Goal: Information Seeking & Learning: Learn about a topic

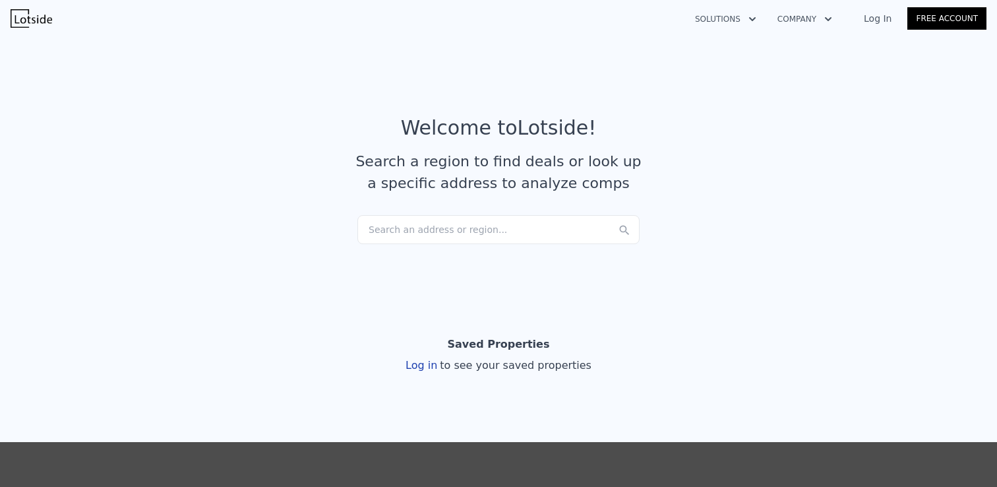
click at [475, 233] on div "Search an address or region..." at bounding box center [499, 229] width 282 height 29
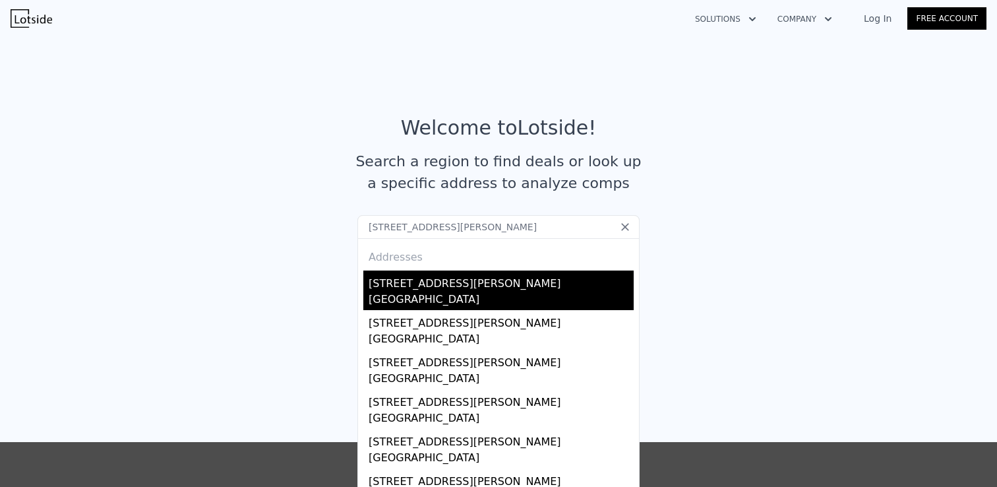
type input "[STREET_ADDRESS][PERSON_NAME]"
click at [513, 296] on div "[GEOGRAPHIC_DATA]" at bounding box center [501, 301] width 265 height 18
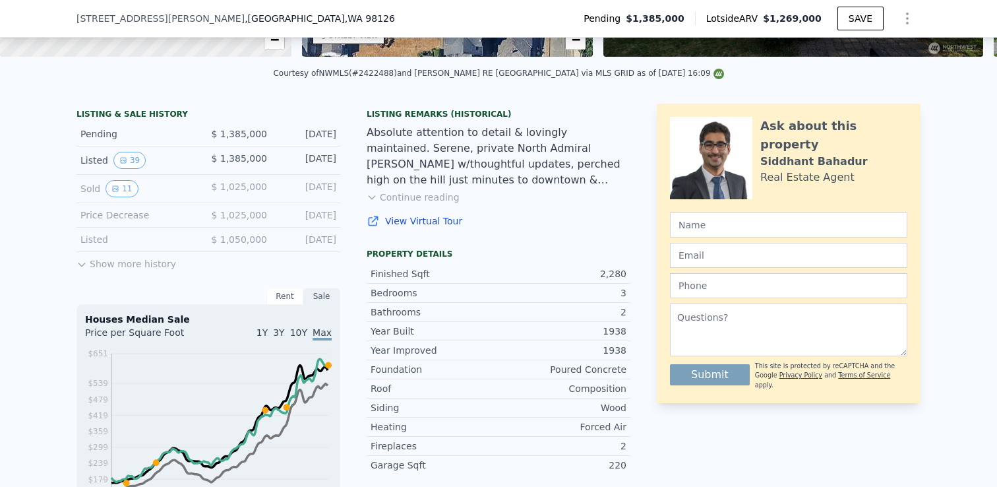
scroll to position [268, 0]
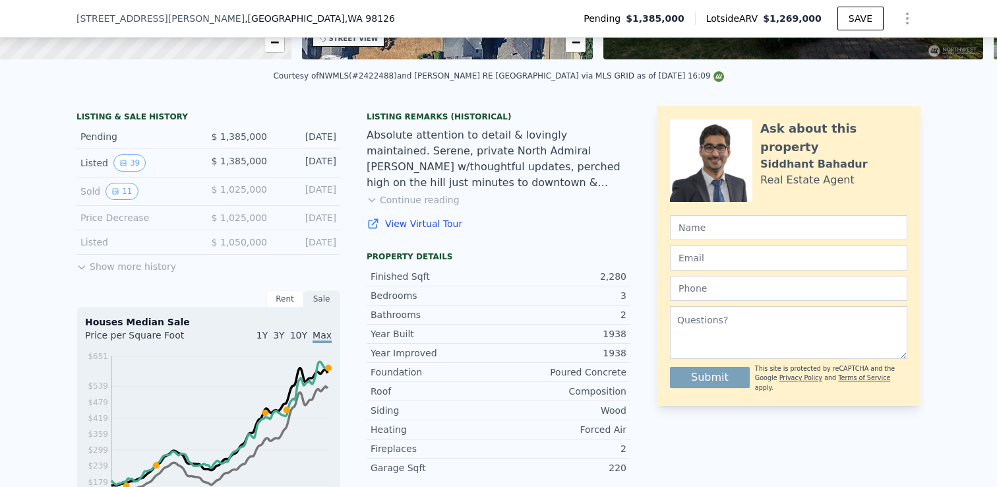
click at [100, 270] on button "Show more history" at bounding box center [127, 264] width 100 height 18
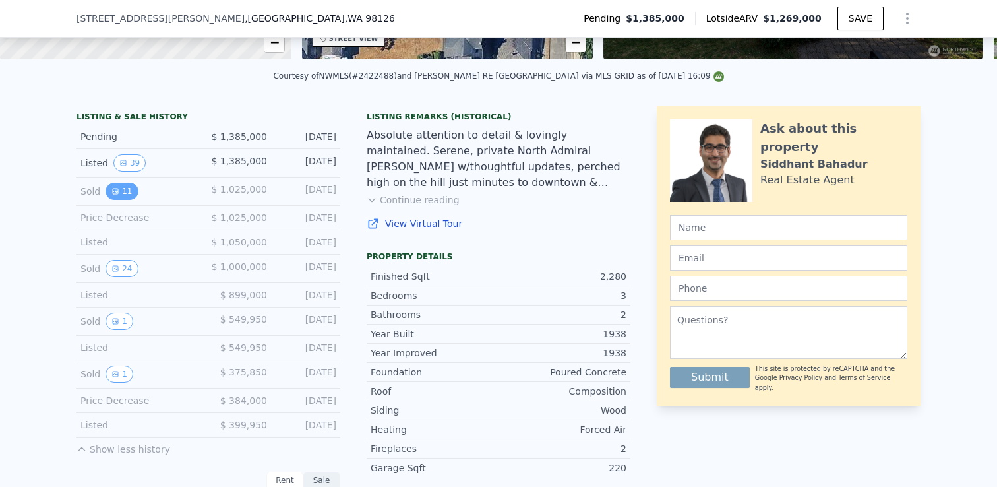
click at [111, 195] on icon "View historical data" at bounding box center [115, 191] width 8 height 8
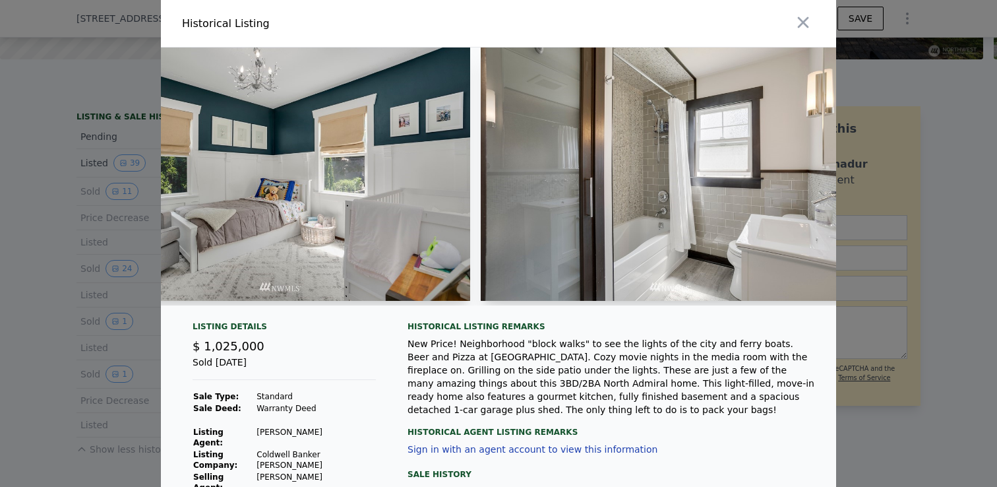
scroll to position [0, 2091]
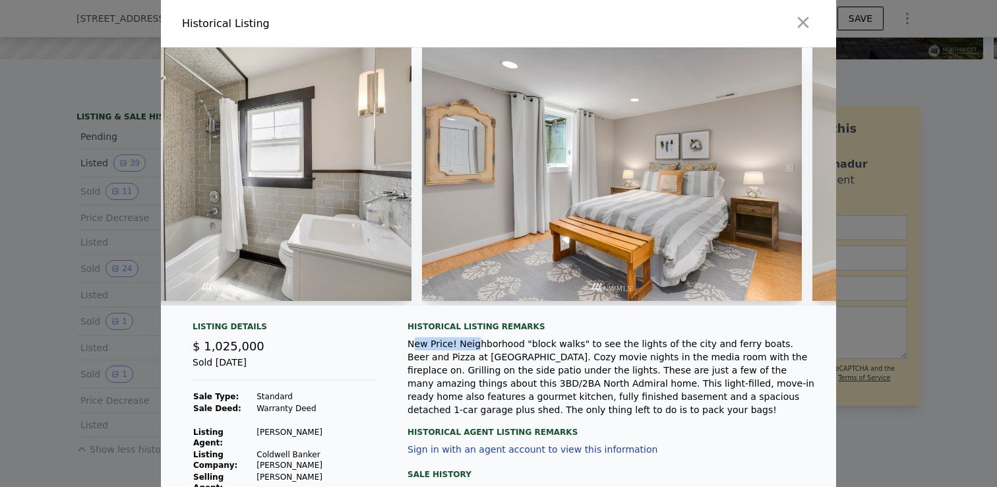
drag, startPoint x: 412, startPoint y: 350, endPoint x: 468, endPoint y: 357, distance: 56.5
click at [468, 357] on div "New Price! Neighborhood "block walks" to see the lights of the city and ferry b…" at bounding box center [612, 376] width 408 height 79
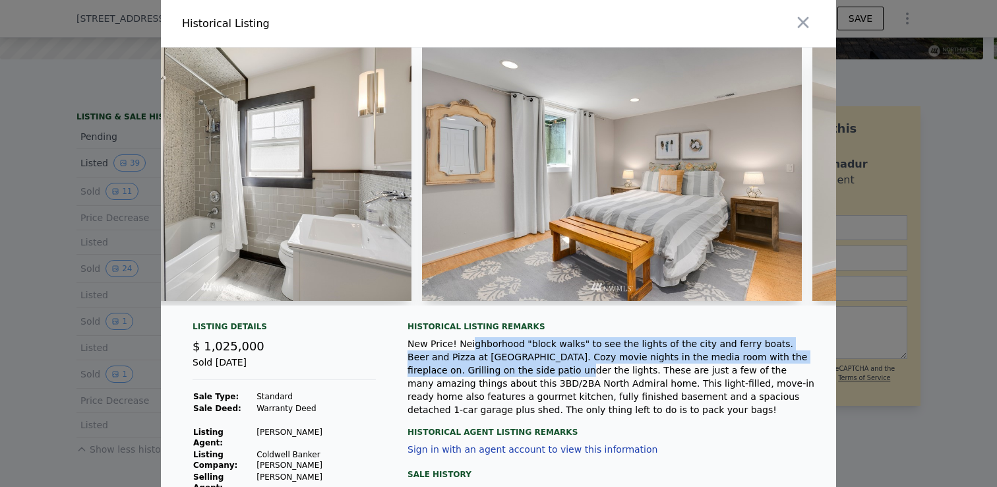
drag, startPoint x: 464, startPoint y: 352, endPoint x: 480, endPoint y: 380, distance: 31.9
click at [480, 380] on div "New Price! Neighborhood "block walks" to see the lights of the city and ferry b…" at bounding box center [612, 376] width 408 height 79
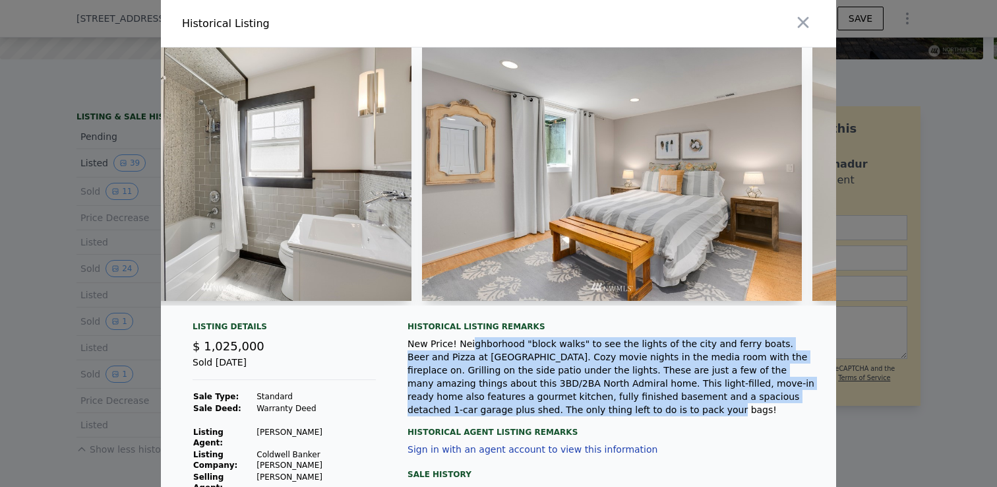
drag, startPoint x: 474, startPoint y: 355, endPoint x: 481, endPoint y: 412, distance: 57.8
click at [481, 412] on div "New Price! Neighborhood "block walks" to see the lights of the city and ferry b…" at bounding box center [612, 376] width 408 height 79
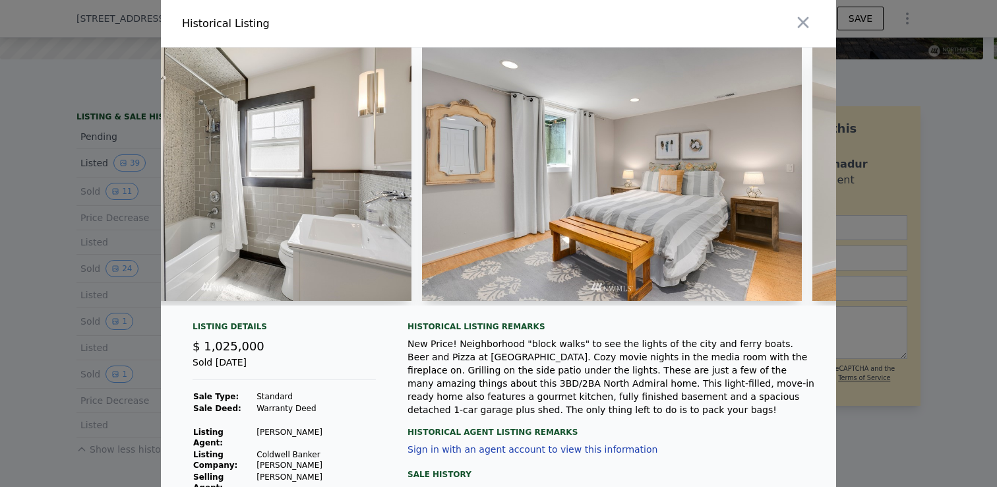
click at [45, 358] on div at bounding box center [498, 243] width 997 height 487
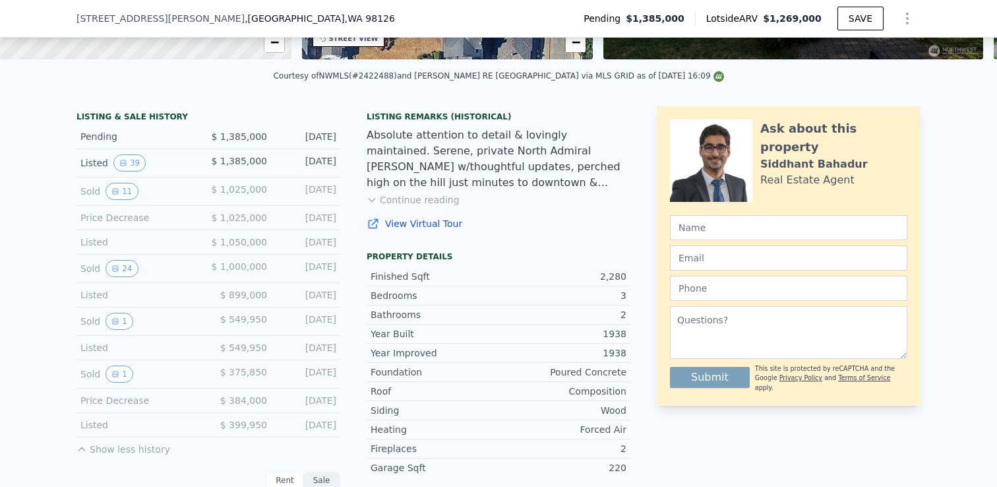
click at [111, 292] on div "Listed $ 899,000 [DATE]" at bounding box center [209, 295] width 264 height 24
click at [117, 272] on button "24" at bounding box center [122, 268] width 32 height 17
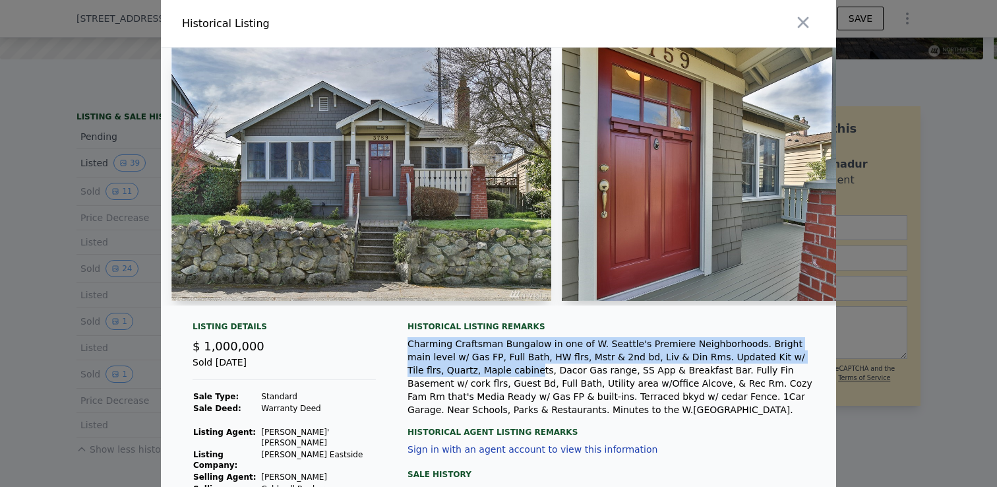
drag, startPoint x: 501, startPoint y: 345, endPoint x: 460, endPoint y: 373, distance: 49.2
click at [460, 373] on div "Historical Listing remarks Charming Craftsman Bungalow in one of W. Seattle's P…" at bounding box center [612, 368] width 408 height 95
click at [460, 373] on div "Charming Craftsman Bungalow in one of W. Seattle's Premiere Neighborhoods. Brig…" at bounding box center [612, 376] width 408 height 79
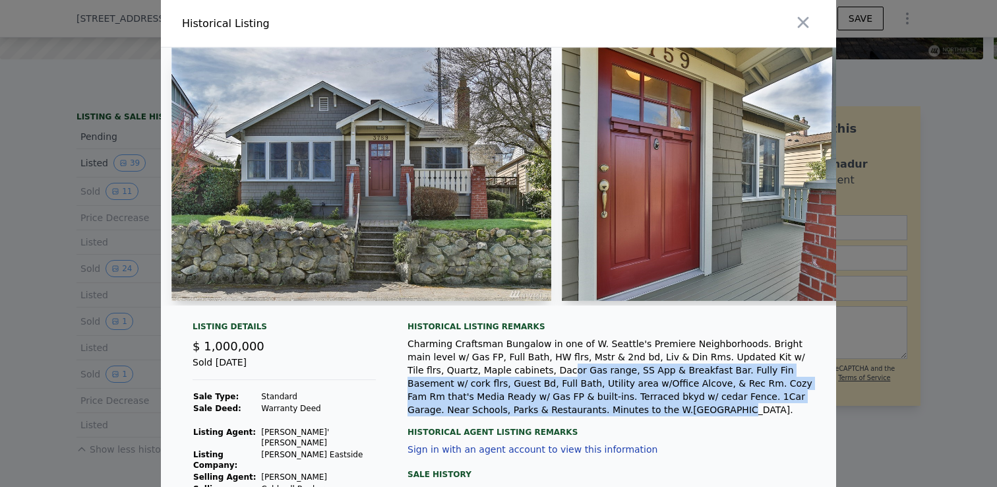
drag, startPoint x: 490, startPoint y: 375, endPoint x: 540, endPoint y: 415, distance: 63.4
click at [540, 415] on div "Charming Craftsman Bungalow in one of W. Seattle's Premiere Neighborhoods. Brig…" at bounding box center [612, 376] width 408 height 79
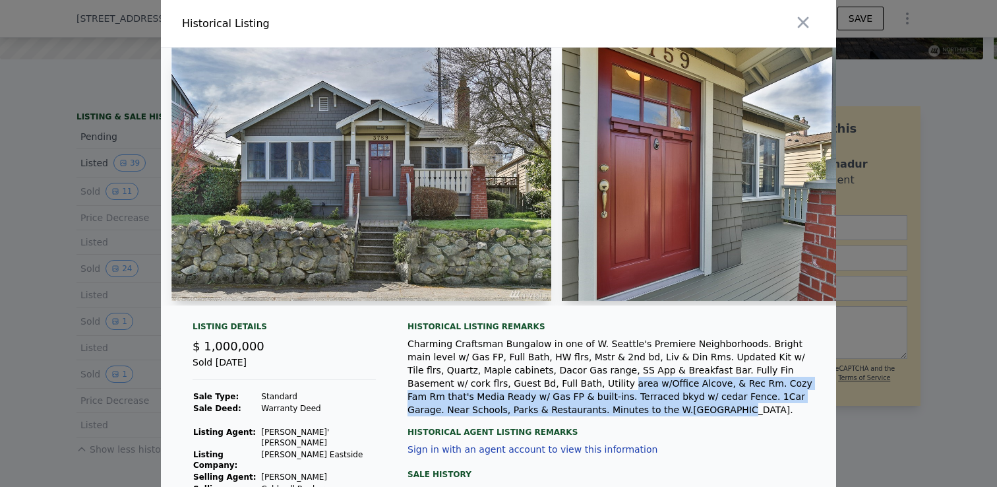
drag, startPoint x: 583, startPoint y: 411, endPoint x: 486, endPoint y: 386, distance: 100.1
click at [486, 386] on div "Charming Craftsman Bungalow in one of W. Seattle's Premiere Neighborhoods. Brig…" at bounding box center [612, 376] width 408 height 79
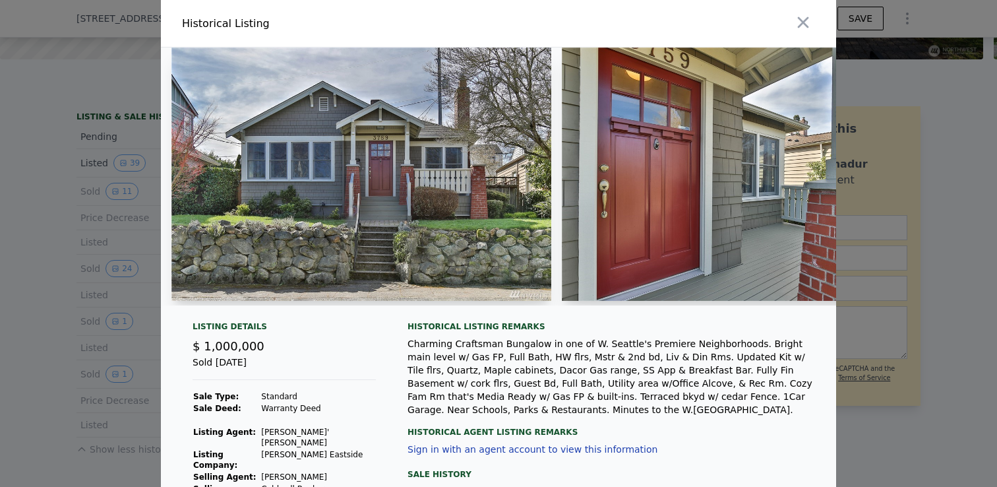
click at [16, 303] on div at bounding box center [498, 243] width 997 height 487
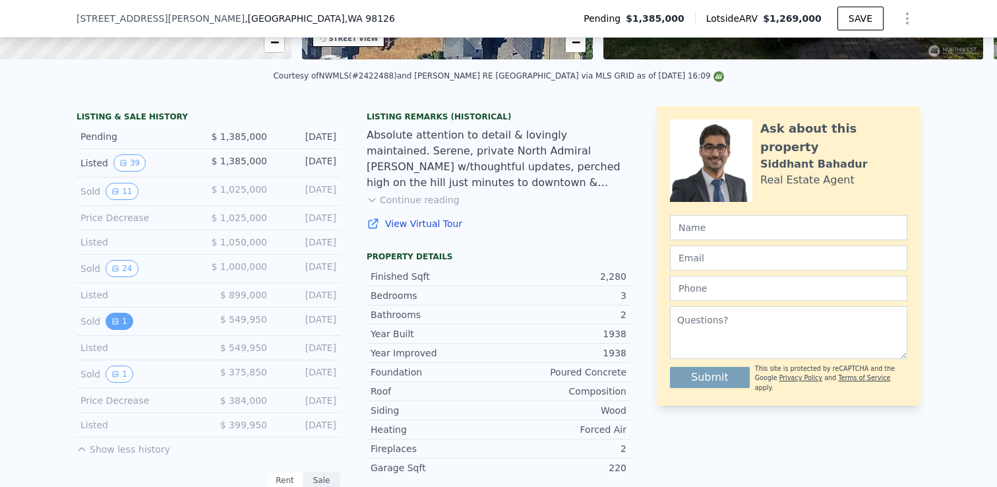
click at [117, 330] on button "1" at bounding box center [120, 321] width 28 height 17
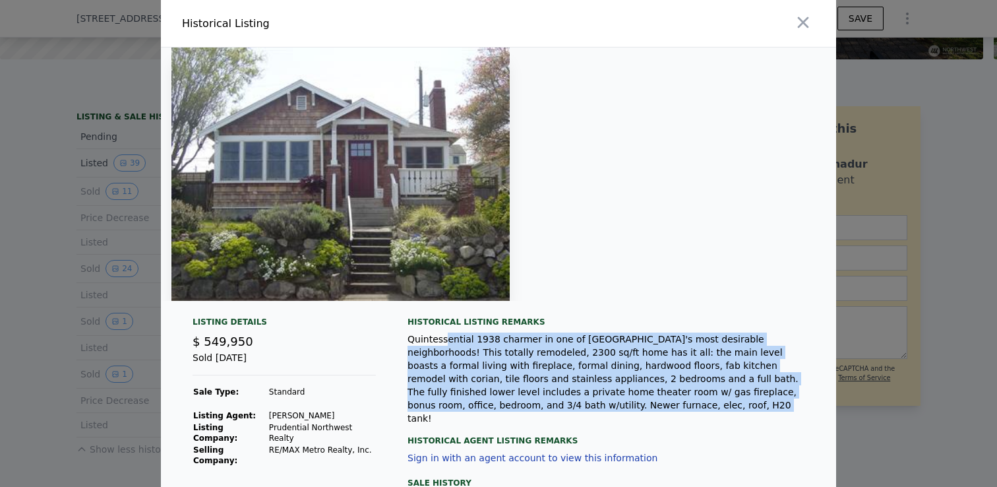
drag, startPoint x: 440, startPoint y: 336, endPoint x: 678, endPoint y: 404, distance: 247.8
click at [678, 404] on div "Quintessential 1938 charmer in one of [GEOGRAPHIC_DATA]'s most desirable neighb…" at bounding box center [612, 378] width 408 height 92
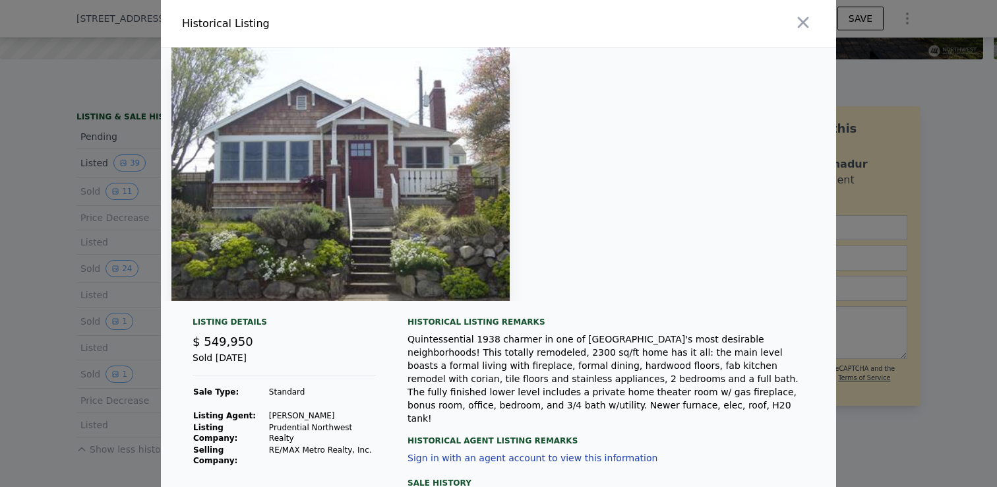
click at [42, 251] on div at bounding box center [498, 243] width 997 height 487
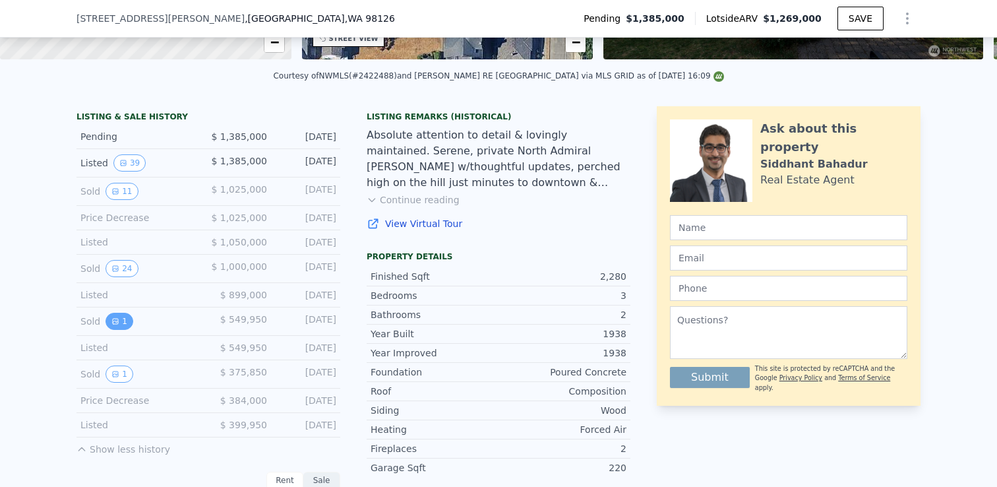
click at [116, 330] on button "1" at bounding box center [120, 321] width 28 height 17
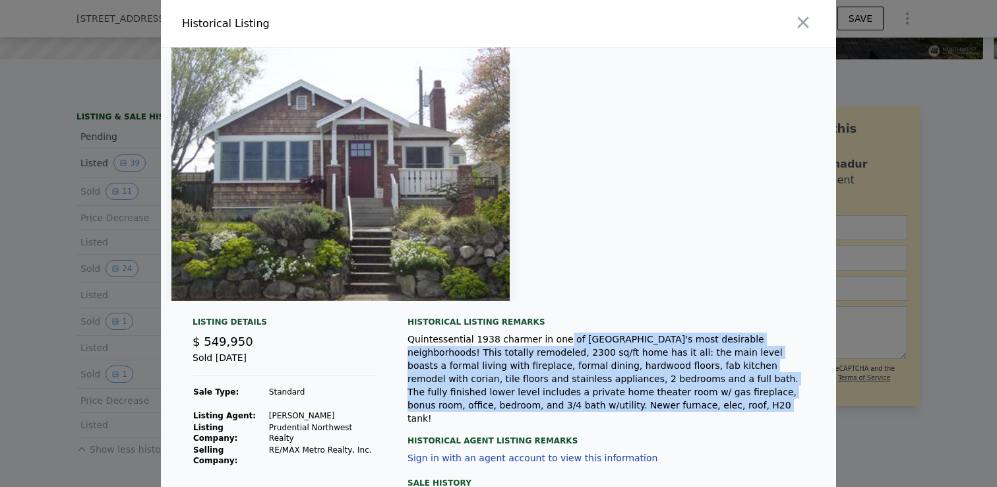
click at [550, 403] on div "Quintessential 1938 charmer in one of [GEOGRAPHIC_DATA]'s most desirable neighb…" at bounding box center [612, 378] width 408 height 92
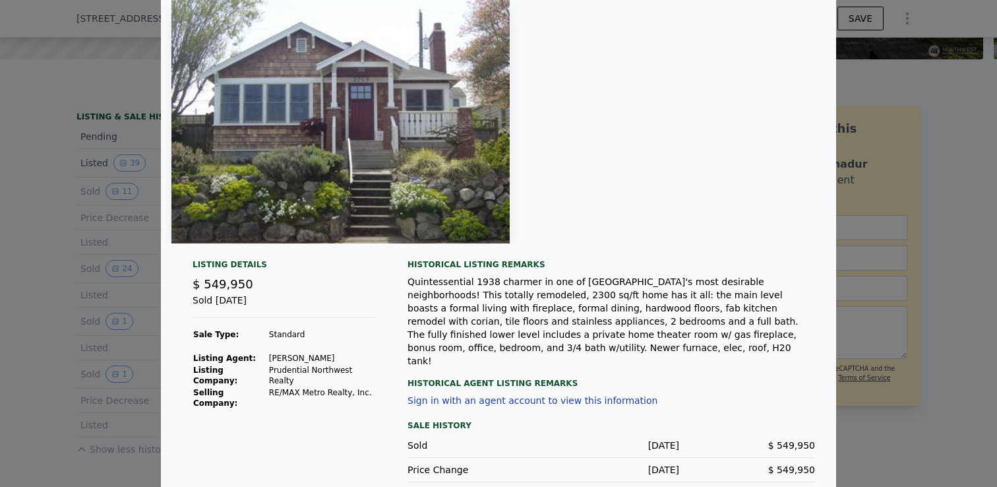
scroll to position [60, 0]
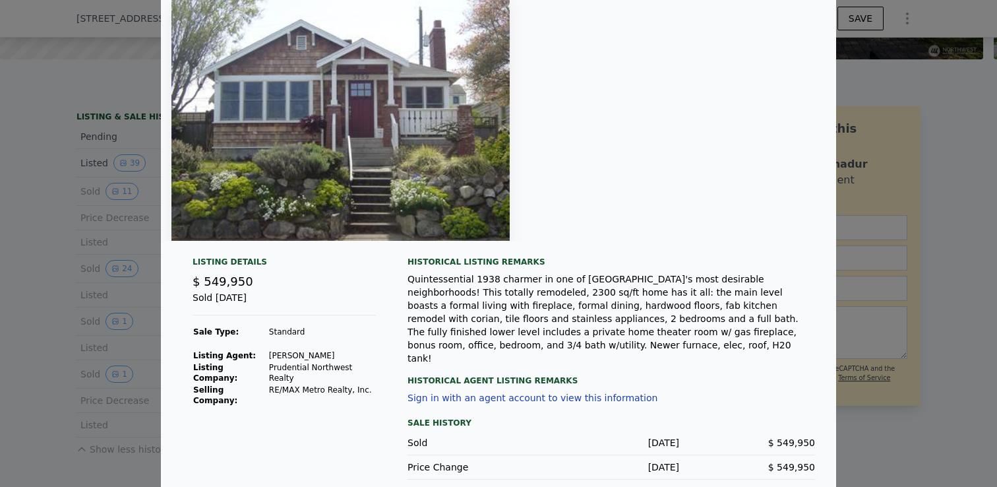
click at [22, 294] on div at bounding box center [498, 243] width 997 height 487
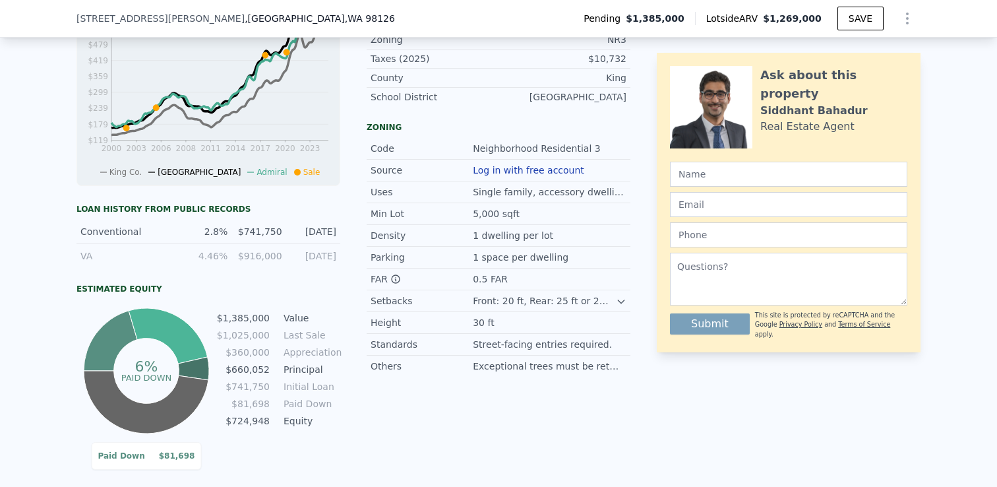
scroll to position [843, 0]
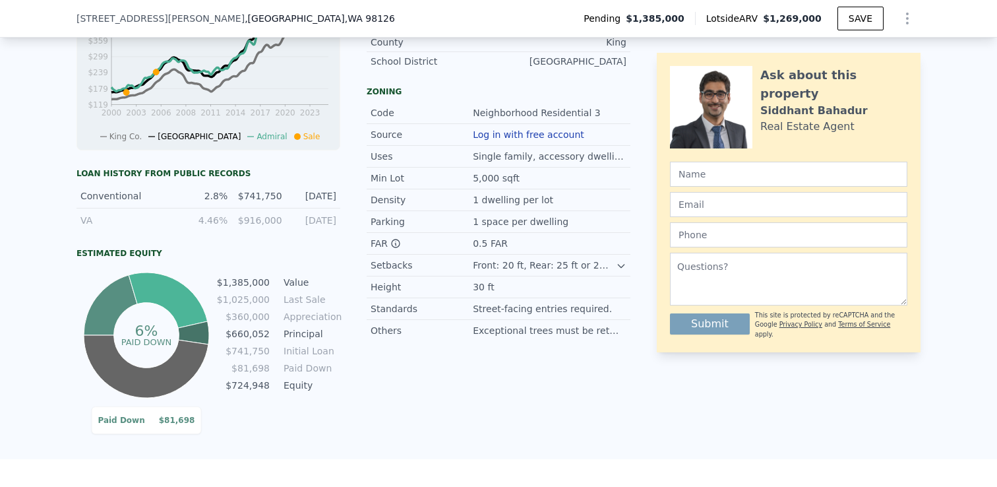
click at [616, 271] on icon at bounding box center [621, 266] width 11 height 11
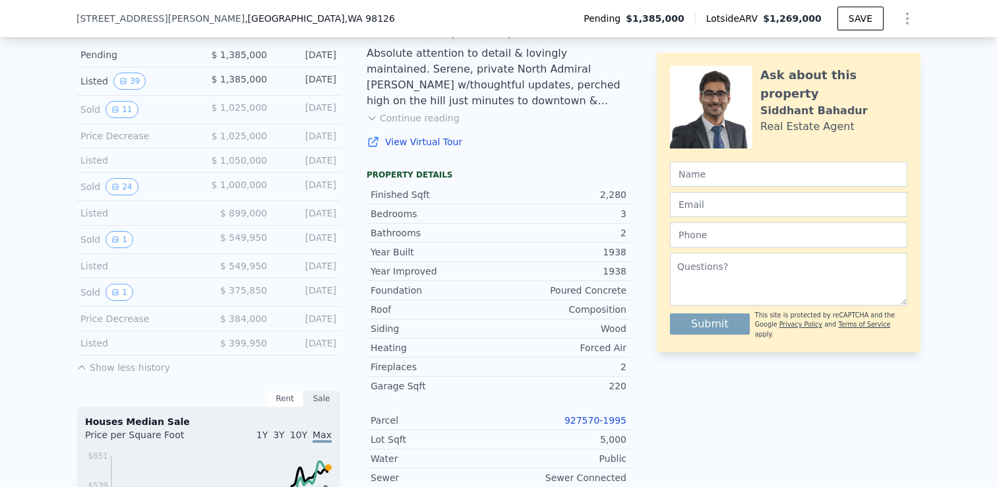
scroll to position [233, 0]
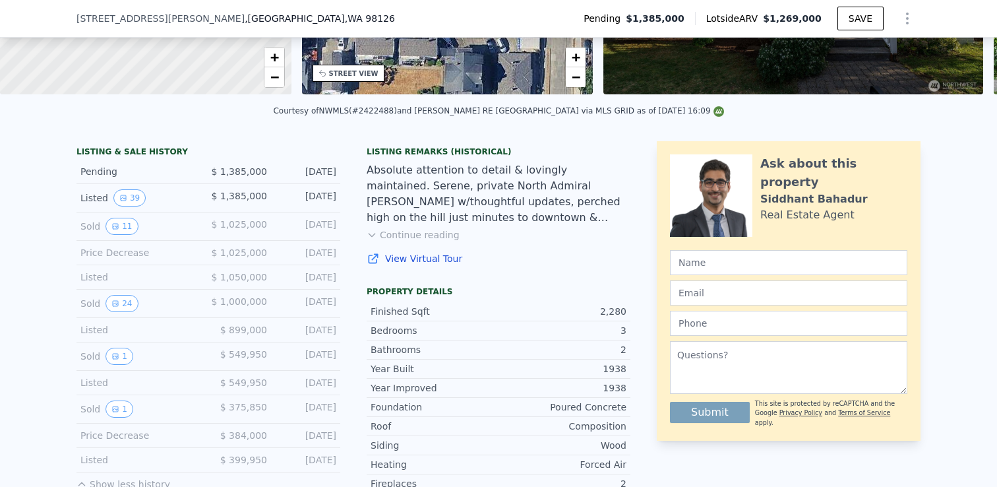
click at [392, 241] on button "Continue reading" at bounding box center [413, 234] width 93 height 13
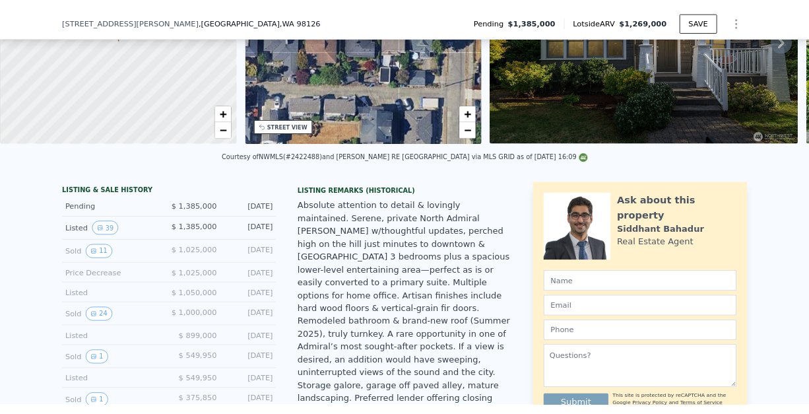
scroll to position [161, 0]
